Goal: Task Accomplishment & Management: Use online tool/utility

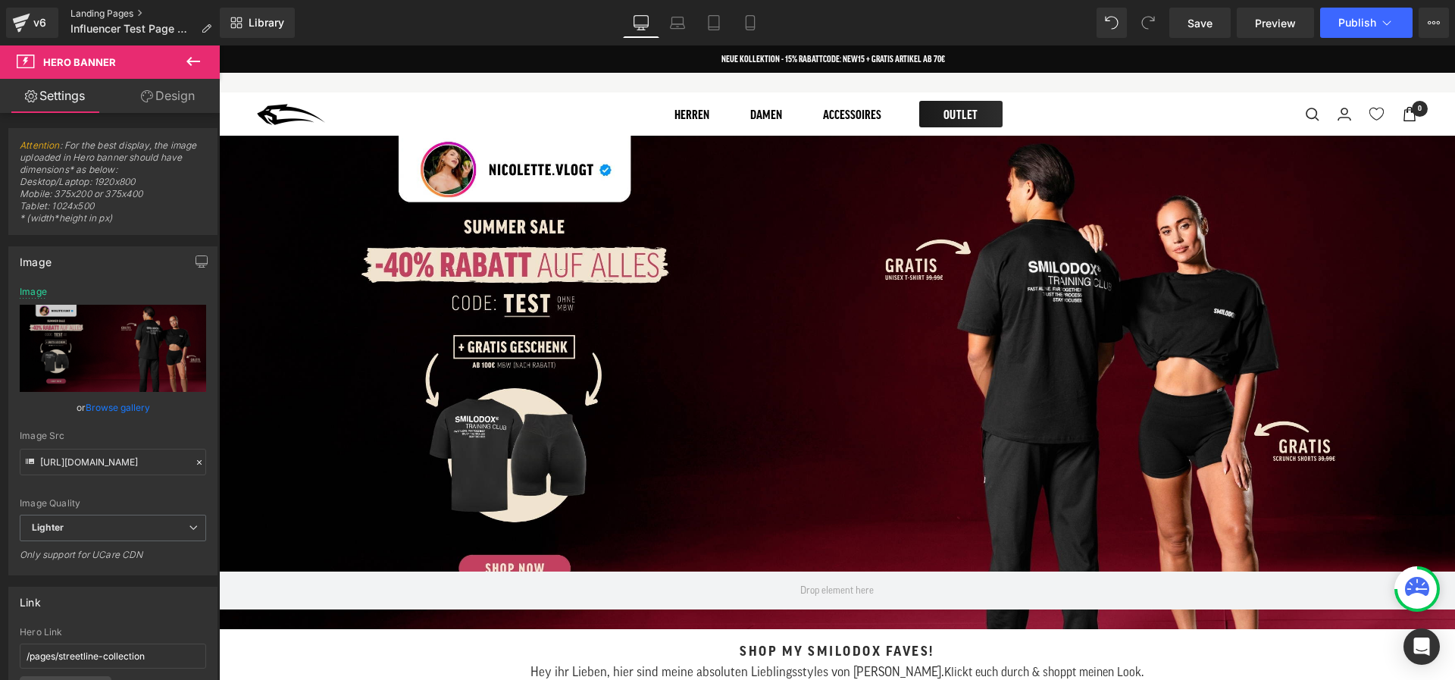
click at [121, 11] on link "Landing Pages" at bounding box center [146, 14] width 153 height 12
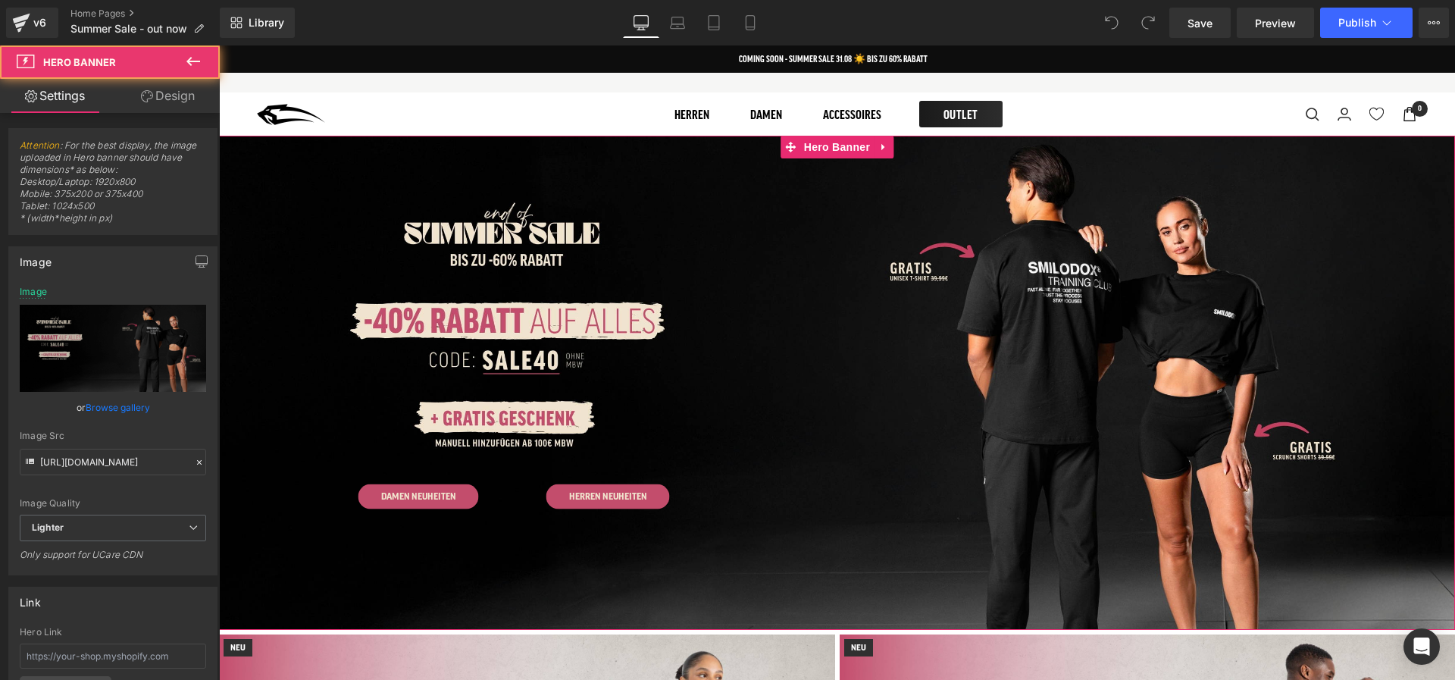
click at [488, 174] on div "DAMEN SALE Button HERREN SALE Button Row DAMEN NEUHEITEN Button HERREN NEUHEITE…" at bounding box center [837, 383] width 1236 height 494
click at [491, 189] on div "DAMEN SALE Button HERREN SALE Button Row DAMEN NEUHEITEN Button HERREN NEUHEITE…" at bounding box center [837, 383] width 1236 height 494
click at [125, 404] on link "Browse gallery" at bounding box center [118, 407] width 64 height 27
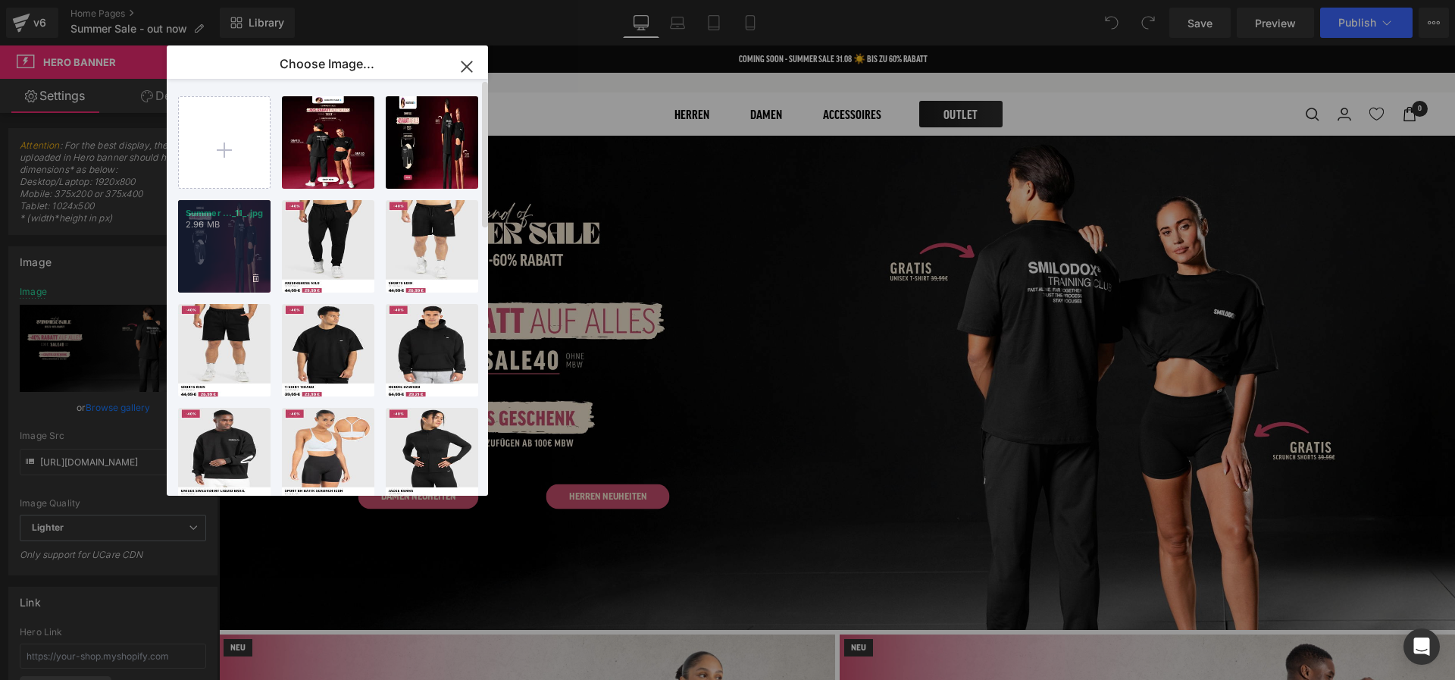
click at [224, 257] on div "Summer ..._11_.jpg 2.96 MB" at bounding box center [224, 246] width 92 height 92
type input "https://ucarecdn.com/59e65ea4-5a9f-4afe-a348-1251075db034/-/format/auto/-/previ…"
